Goal: Find specific page/section: Find specific page/section

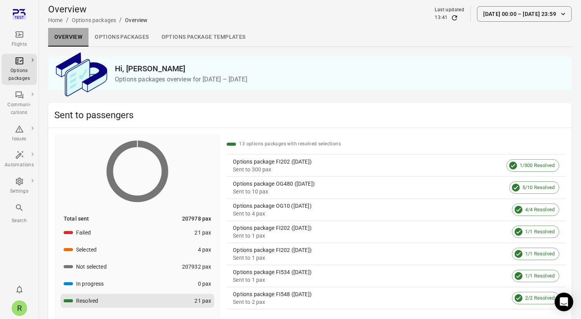
click at [63, 38] on link "Overview" at bounding box center [68, 37] width 40 height 19
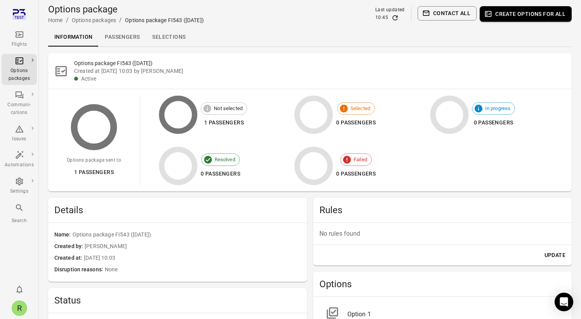
scroll to position [9, 0]
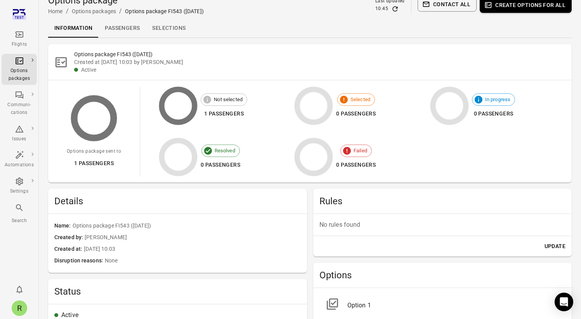
click at [115, 25] on link "Passengers" at bounding box center [122, 28] width 47 height 19
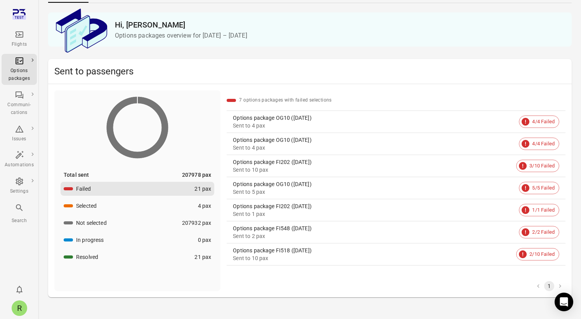
scroll to position [53, 0]
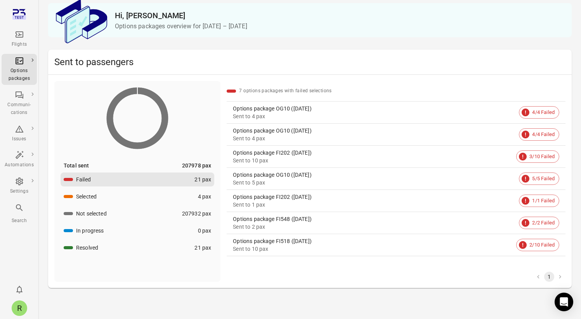
click at [126, 247] on button "Resolved 21 pax" at bounding box center [138, 248] width 154 height 14
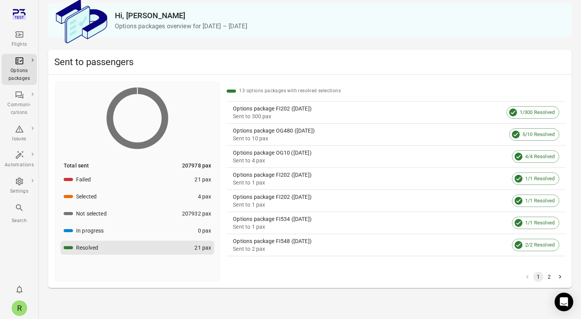
click at [131, 233] on button "In progress 0 pax" at bounding box center [138, 231] width 154 height 14
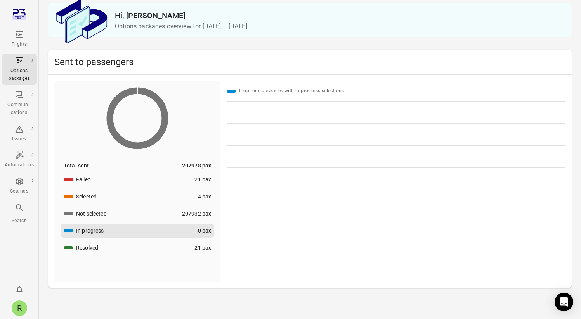
click at [137, 218] on button "Not selected 207932 pax" at bounding box center [138, 214] width 154 height 14
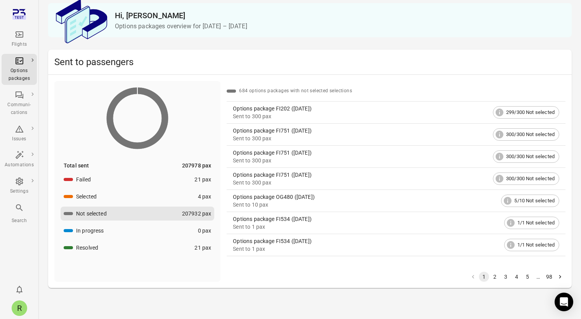
click at [140, 197] on button "Selected 4 pax" at bounding box center [138, 197] width 154 height 14
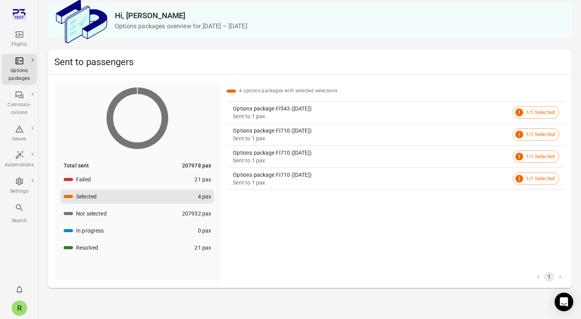
click at [150, 176] on button "Failed 21 pax" at bounding box center [138, 180] width 154 height 14
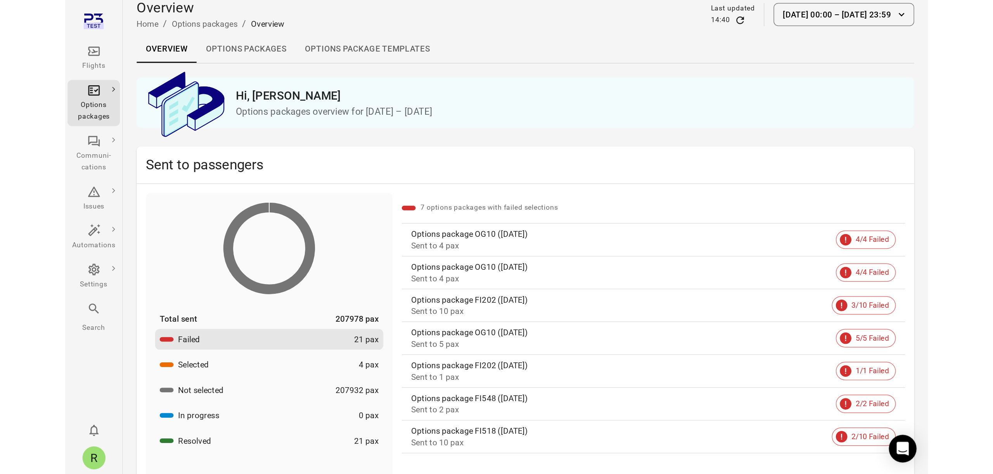
scroll to position [0, 0]
